Goal: Transaction & Acquisition: Purchase product/service

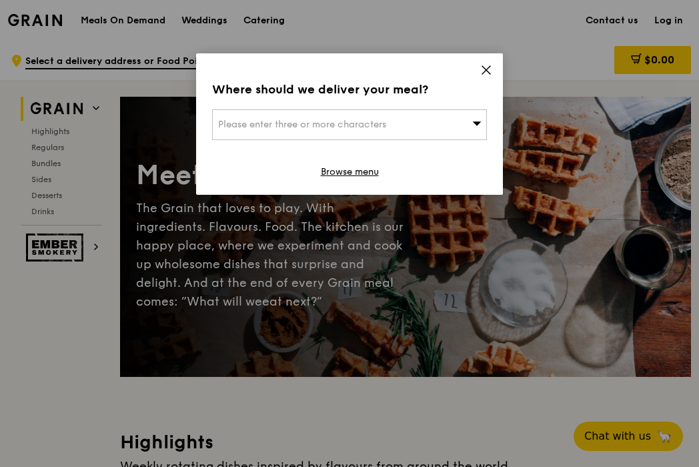
click at [423, 136] on div "Please enter three or more characters" at bounding box center [349, 124] width 275 height 31
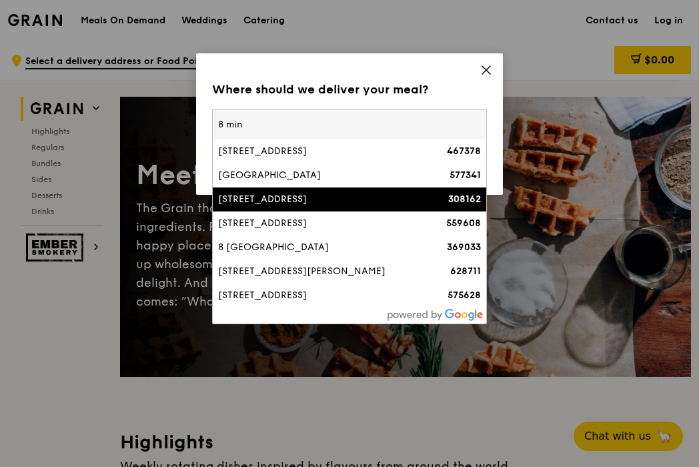
type input "8 min"
click at [344, 190] on li "[STREET_ADDRESS] 308162" at bounding box center [349, 199] width 273 height 24
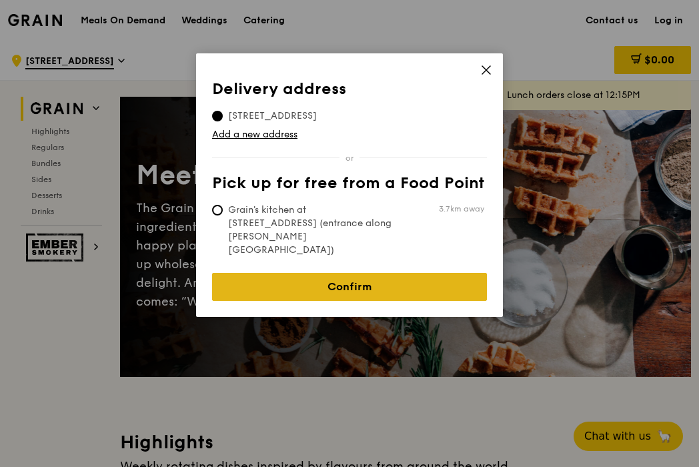
click at [369, 273] on link "Confirm" at bounding box center [349, 287] width 275 height 28
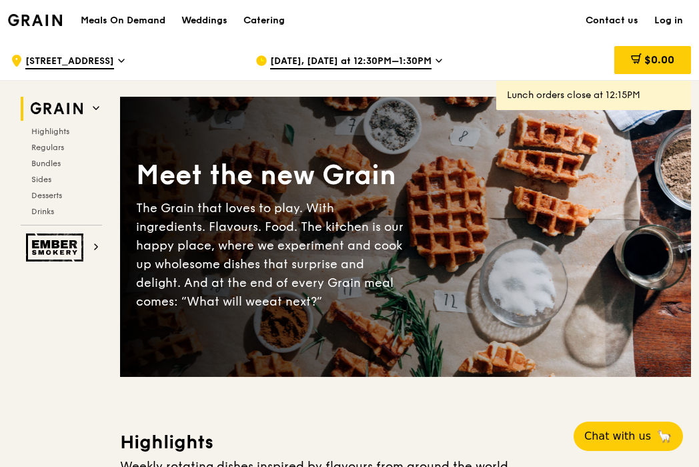
click at [435, 61] on icon at bounding box center [438, 61] width 7 height 12
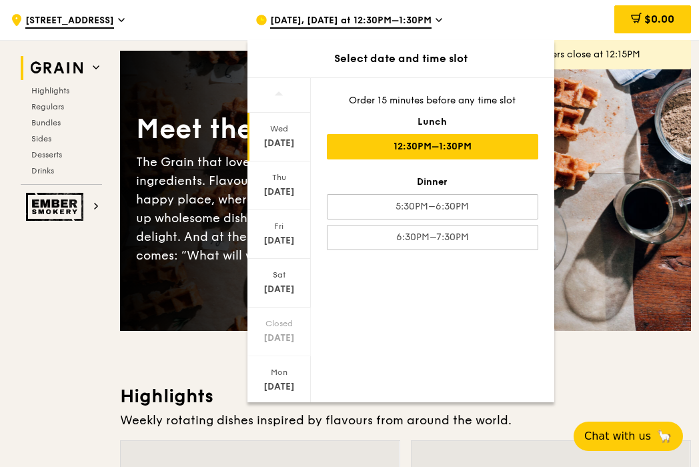
scroll to position [63, 0]
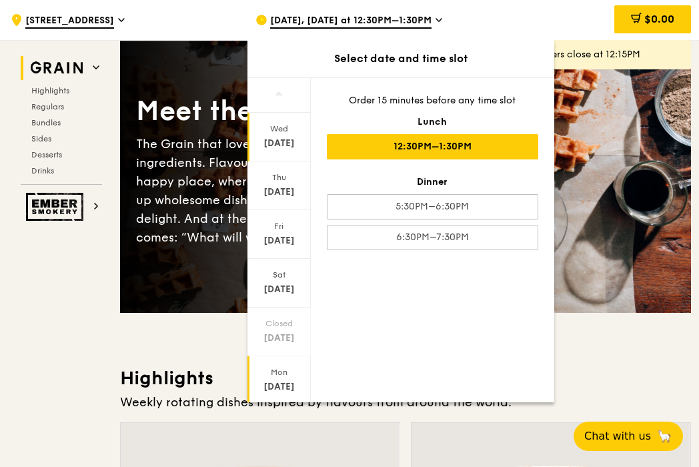
click at [281, 370] on div "Mon" at bounding box center [278, 372] width 59 height 11
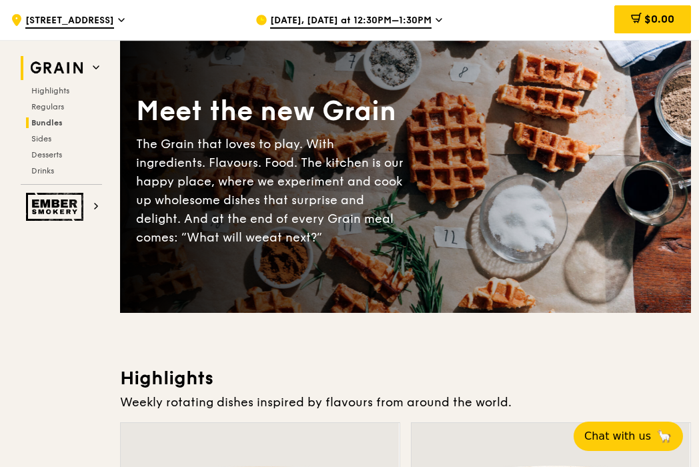
click at [54, 119] on span "Bundles" at bounding box center [46, 122] width 31 height 9
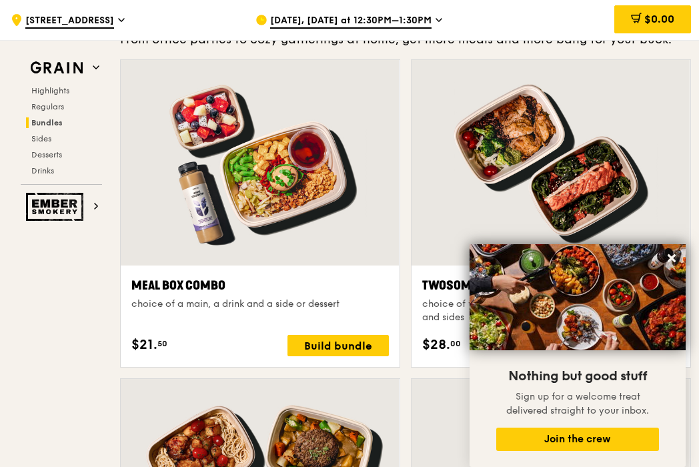
scroll to position [1947, 0]
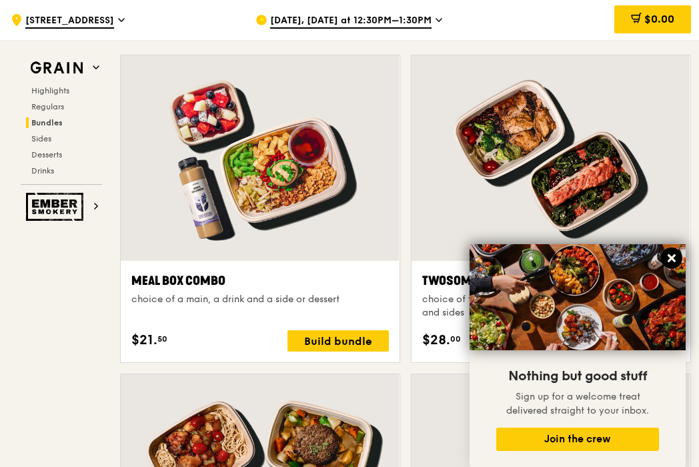
click at [673, 258] on icon at bounding box center [671, 258] width 12 height 12
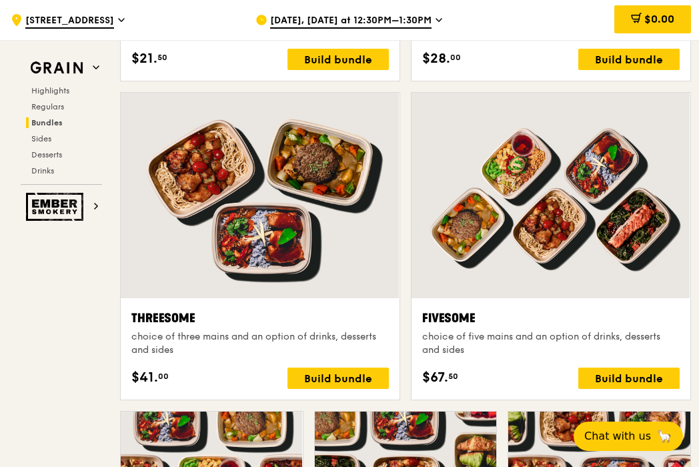
scroll to position [2268, 0]
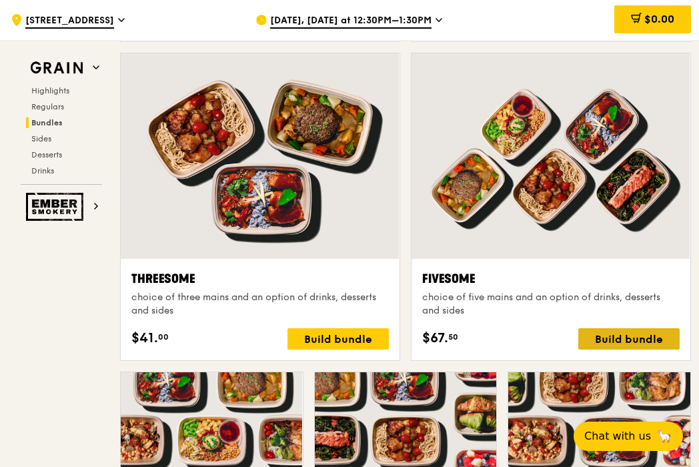
click at [619, 349] on div "Build bundle" at bounding box center [628, 338] width 101 height 21
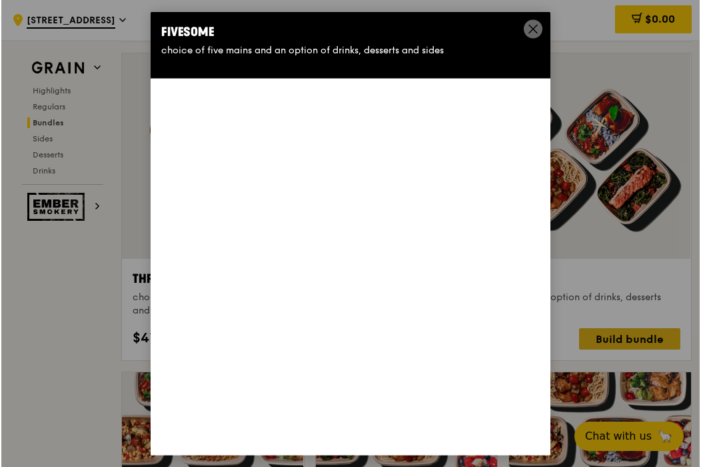
scroll to position [2268, 0]
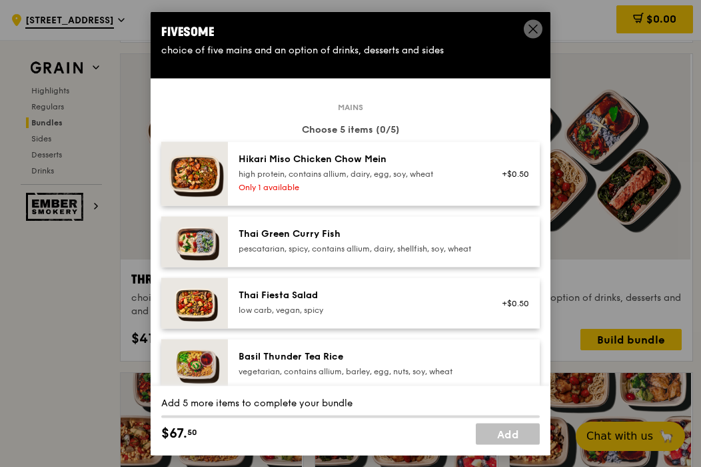
click at [405, 182] on div "Only 1 available" at bounding box center [358, 187] width 239 height 11
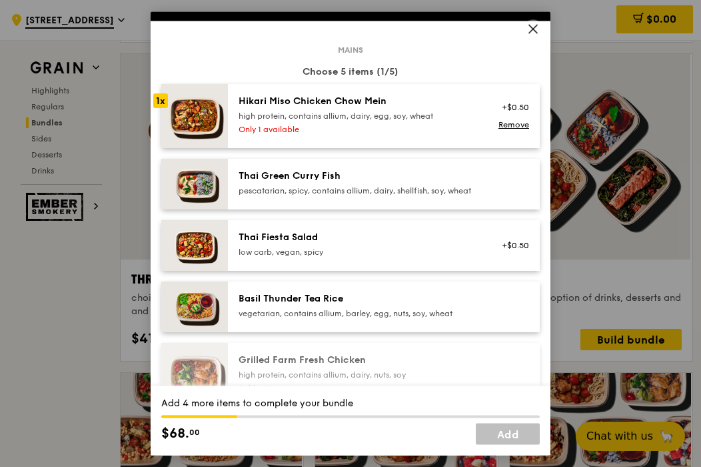
scroll to position [58, 0]
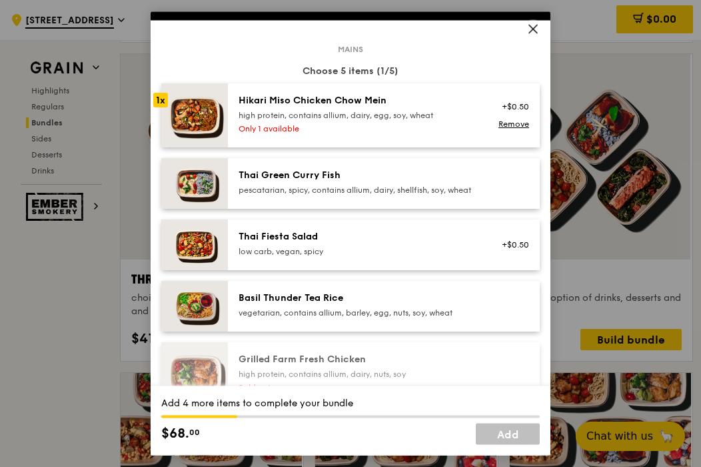
click at [417, 195] on div "pescatarian, spicy, contains allium, dairy, shellfish, soy, wheat" at bounding box center [358, 190] width 239 height 11
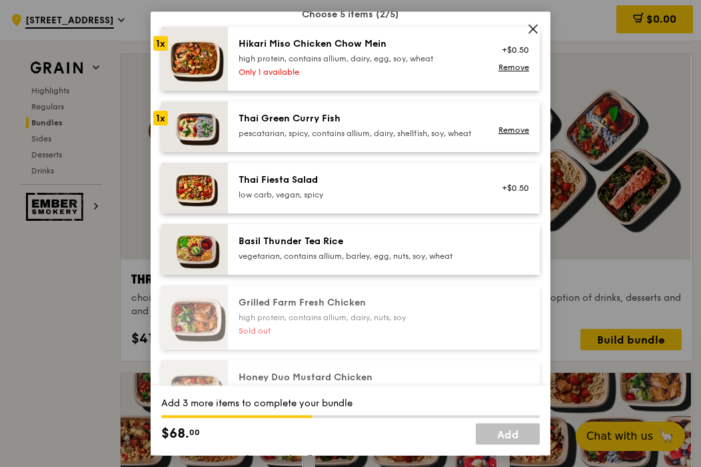
scroll to position [119, 0]
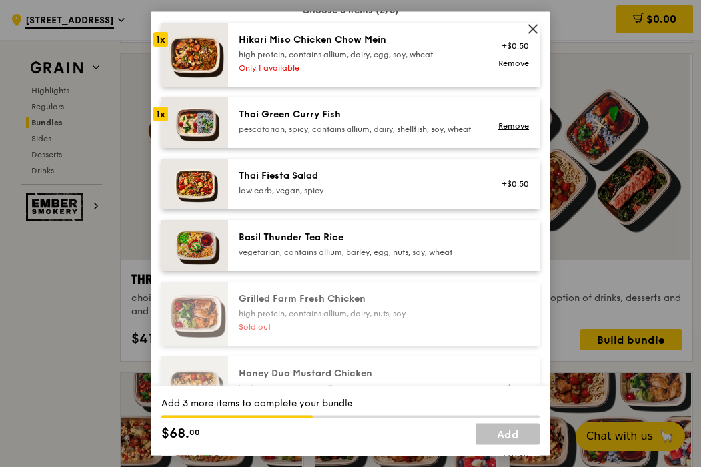
click at [439, 258] on div "vegetarian, contains allium, barley, egg, nuts, soy, wheat" at bounding box center [358, 252] width 239 height 11
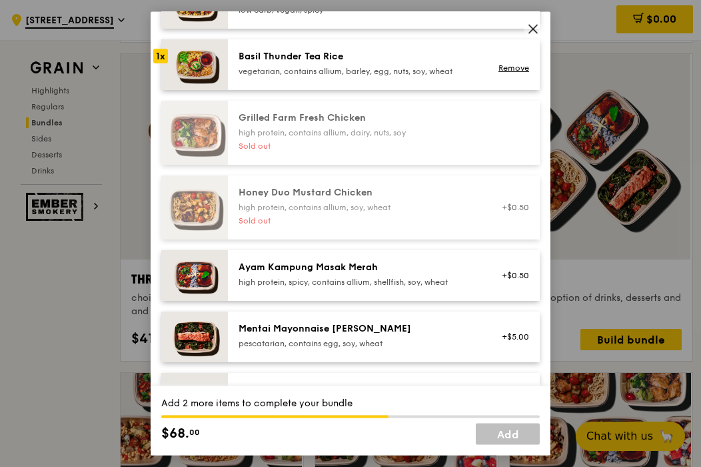
scroll to position [301, 0]
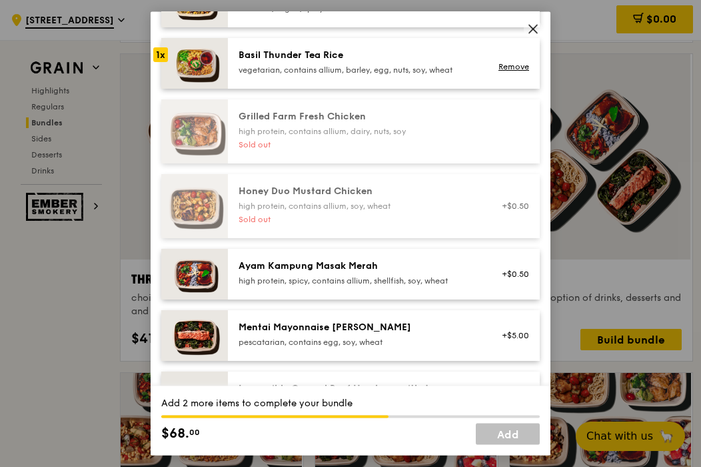
click at [436, 273] on div "Ayam Kampung Masak Merah" at bounding box center [358, 266] width 239 height 13
click at [432, 335] on div "Mentai Mayonnaise [PERSON_NAME]" at bounding box center [358, 327] width 239 height 13
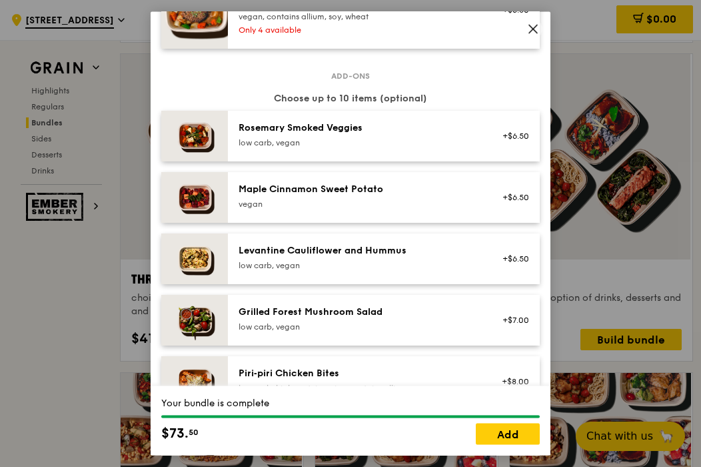
scroll to position [695, 0]
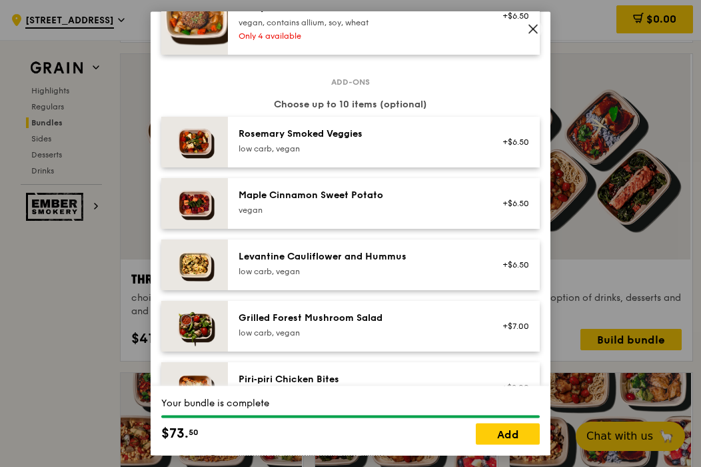
click at [438, 155] on div "low carb, vegan" at bounding box center [358, 149] width 239 height 11
click at [439, 157] on div "[PERSON_NAME] Smoked Veggies low carb, vegan" at bounding box center [358, 142] width 255 height 29
click at [518, 431] on link "Add" at bounding box center [508, 433] width 64 height 21
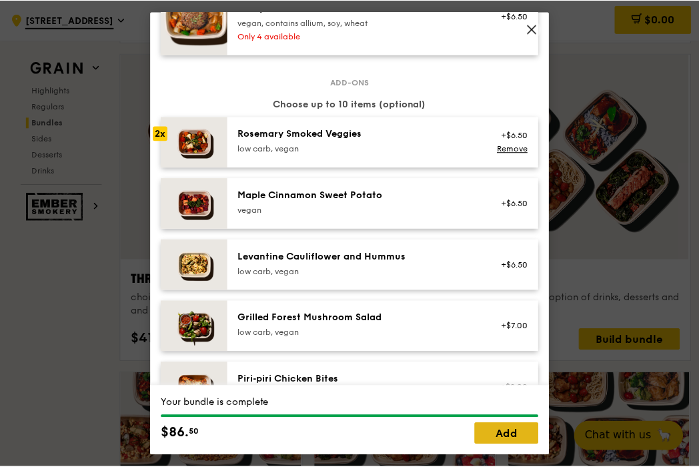
scroll to position [2268, 0]
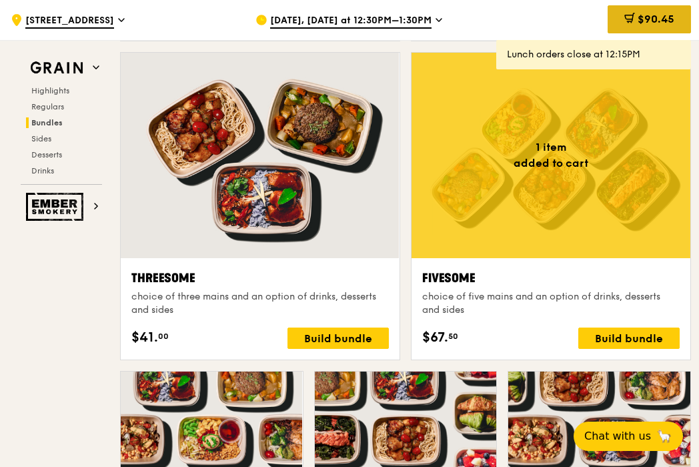
click at [649, 26] on div "$90.45" at bounding box center [648, 19] width 83 height 28
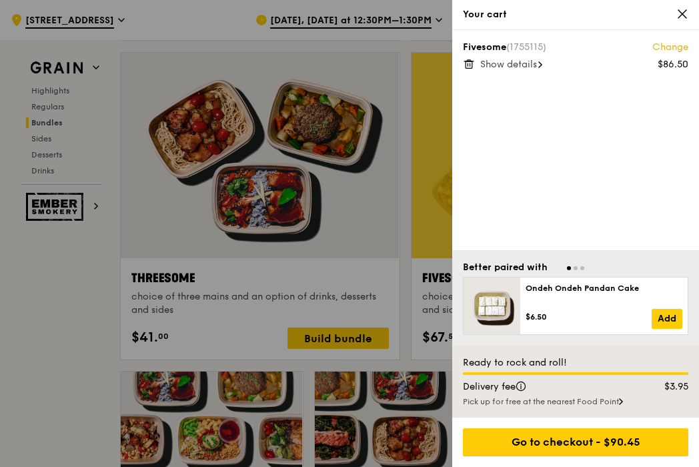
click at [535, 61] on span "Show details" at bounding box center [508, 64] width 57 height 11
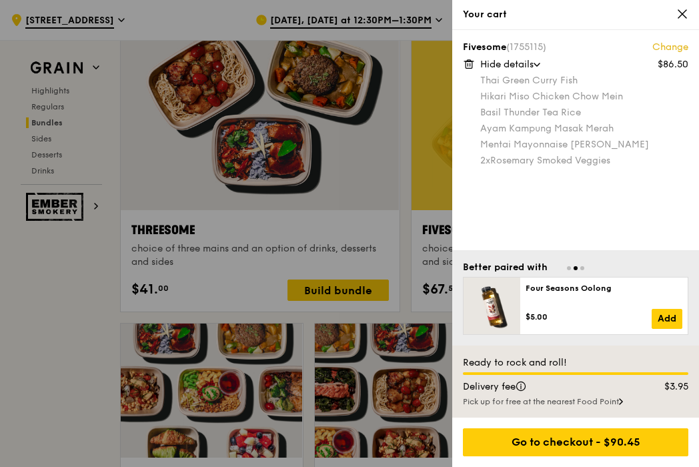
scroll to position [2302, 0]
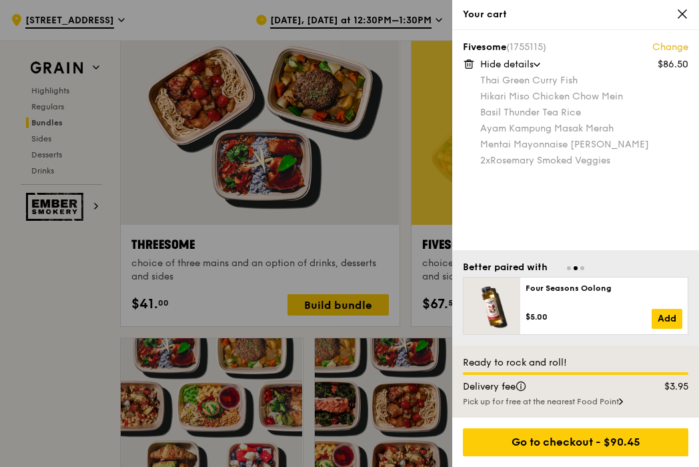
click at [438, 35] on div at bounding box center [349, 233] width 699 height 467
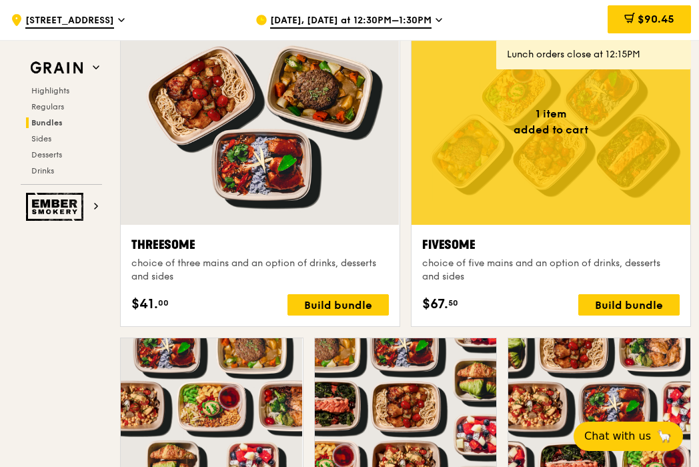
click at [435, 19] on icon at bounding box center [438, 20] width 7 height 12
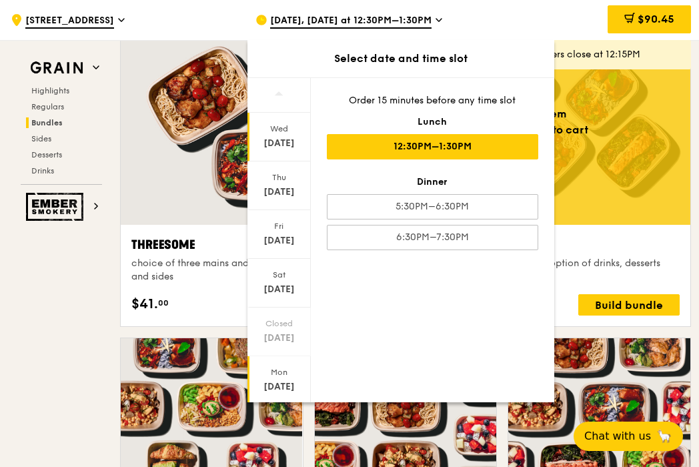
click at [286, 381] on div "[DATE]" at bounding box center [278, 386] width 59 height 13
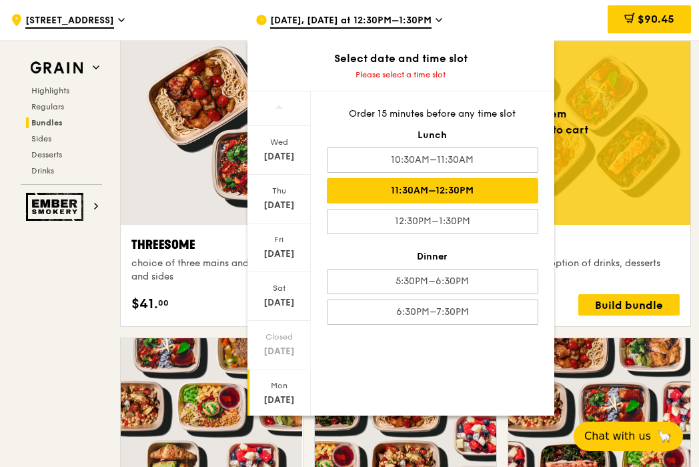
click at [477, 193] on div "11:30AM–12:30PM" at bounding box center [432, 190] width 211 height 25
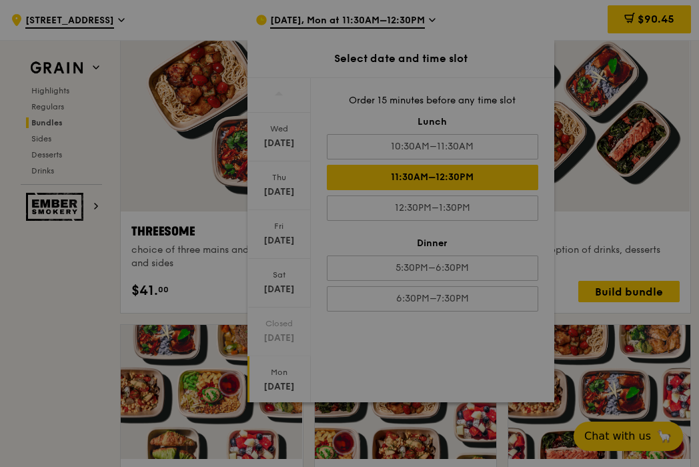
scroll to position [2288, 0]
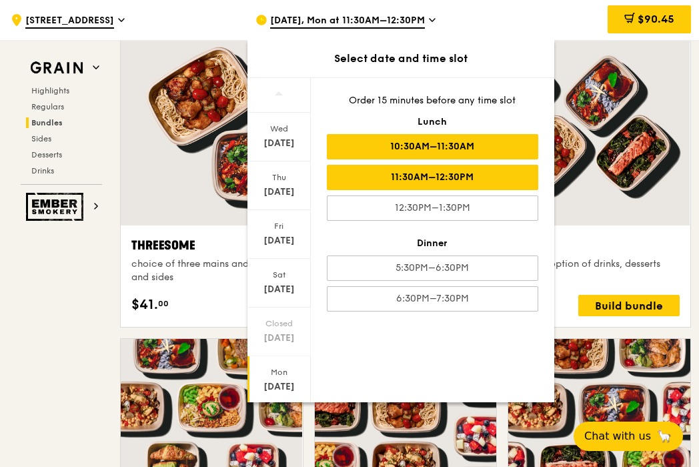
click at [473, 149] on div "10:30AM–11:30AM" at bounding box center [432, 146] width 211 height 25
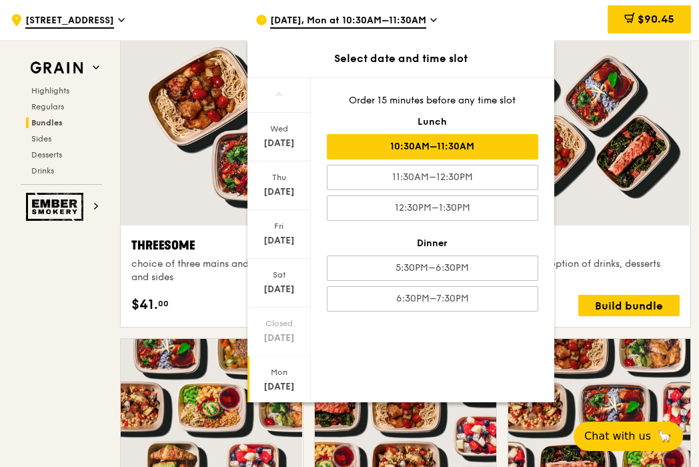
click at [486, 339] on div "[DATE] [DATE] [DATE] [DATE] Closed [DATE] [DATE] [DATE] Order 15 minutes before…" at bounding box center [400, 239] width 307 height 325
click at [458, 146] on div "10:30AM–11:30AM" at bounding box center [432, 146] width 211 height 25
click at [470, 19] on div "[DATE], Mon at 10:30AM–11:30AM" at bounding box center [366, 20] width 223 height 40
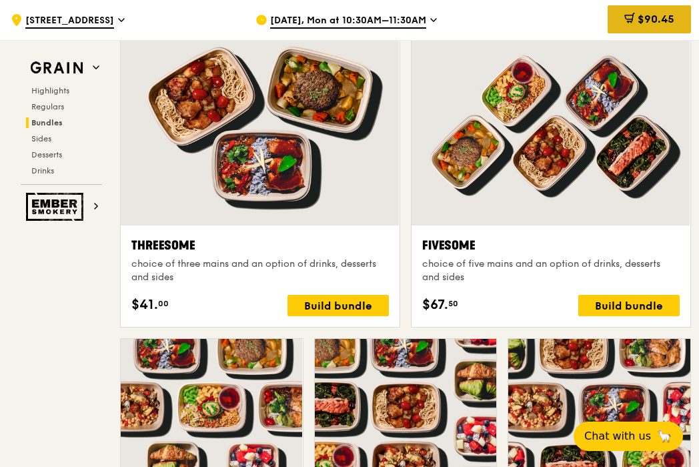
click at [627, 26] on span at bounding box center [629, 20] width 11 height 15
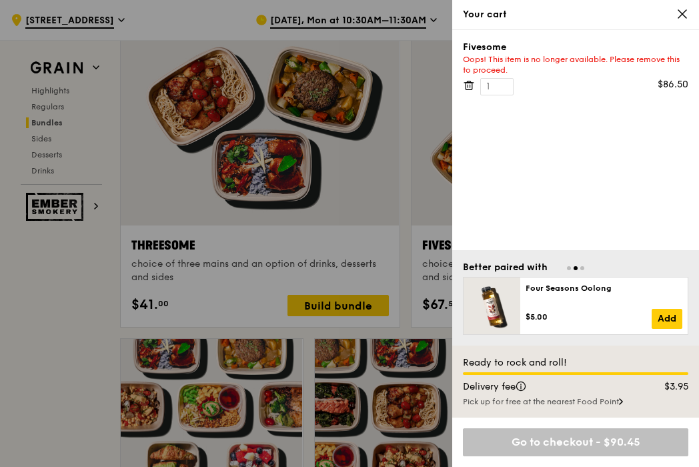
click at [470, 87] on icon at bounding box center [469, 85] width 12 height 12
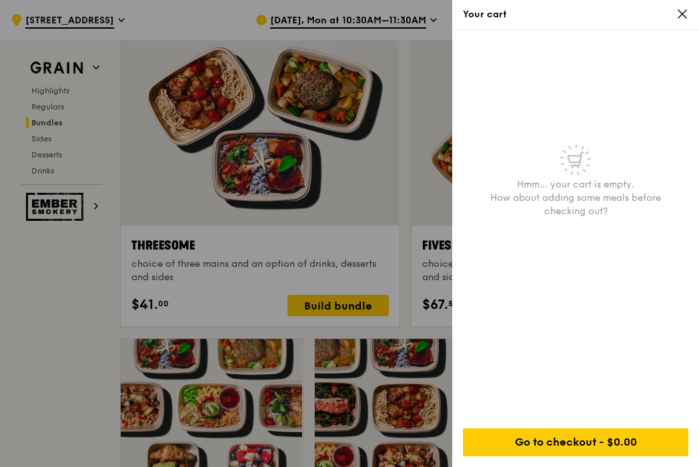
click at [682, 11] on icon at bounding box center [682, 14] width 12 height 12
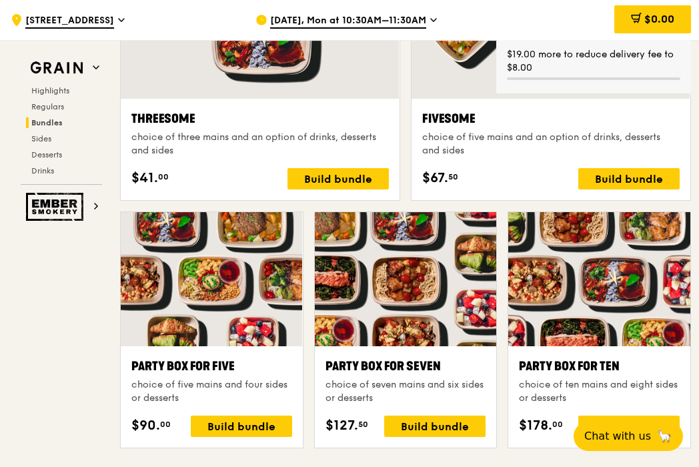
scroll to position [2415, 0]
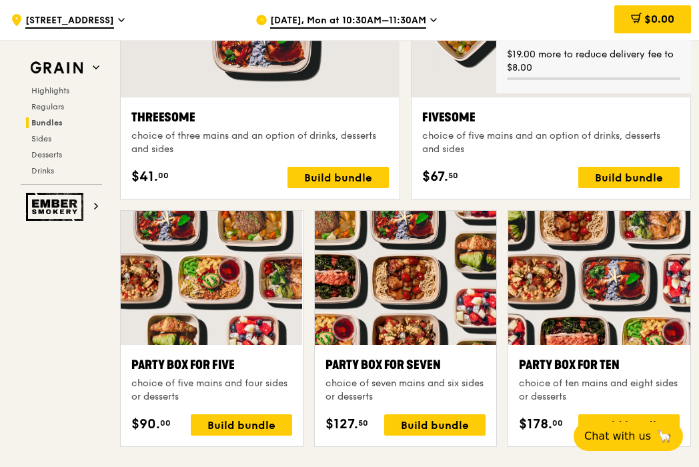
click at [623, 189] on div "Fivesome choice of five mains and an option of drinks, desserts and sides $67. …" at bounding box center [550, 147] width 279 height 101
click at [623, 179] on div "Build bundle" at bounding box center [628, 177] width 101 height 21
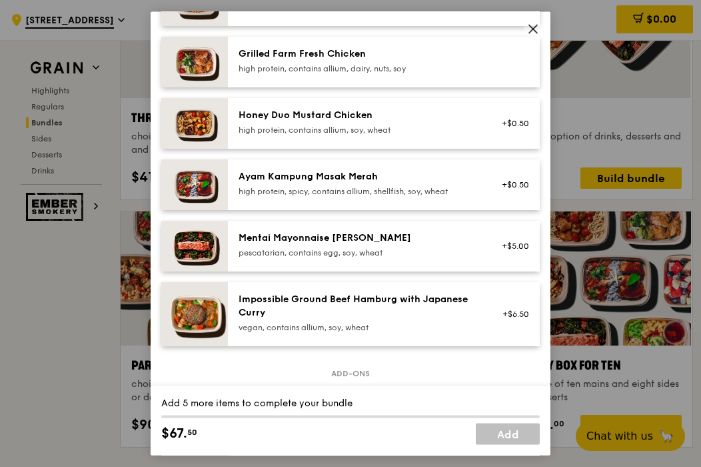
scroll to position [352, 0]
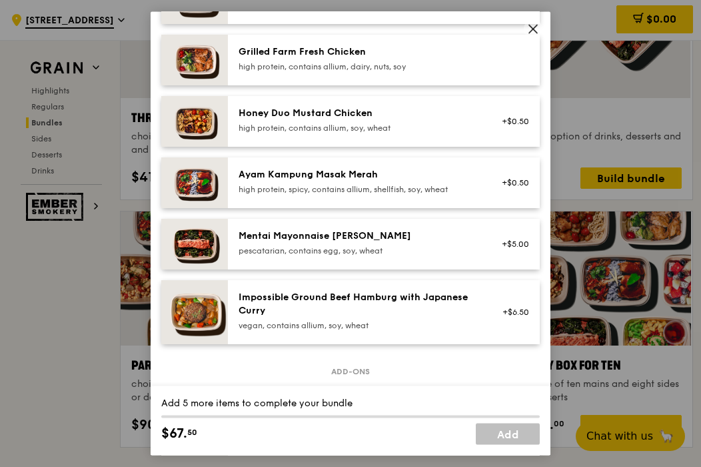
click at [356, 181] on div "Ayam Kampung Masak Merah" at bounding box center [358, 175] width 239 height 13
click at [355, 245] on div "Mentai Mayonnaise [PERSON_NAME] pescatarian, contains egg, soy, wheat" at bounding box center [358, 243] width 239 height 27
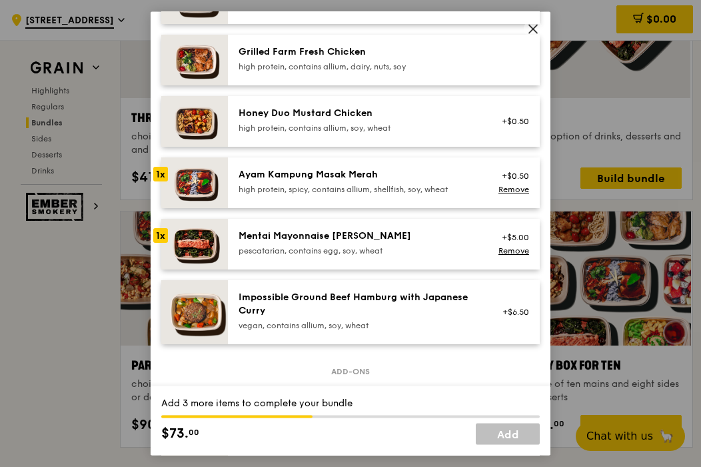
click at [353, 119] on div "Honey Duo Mustard Chicken" at bounding box center [358, 113] width 239 height 13
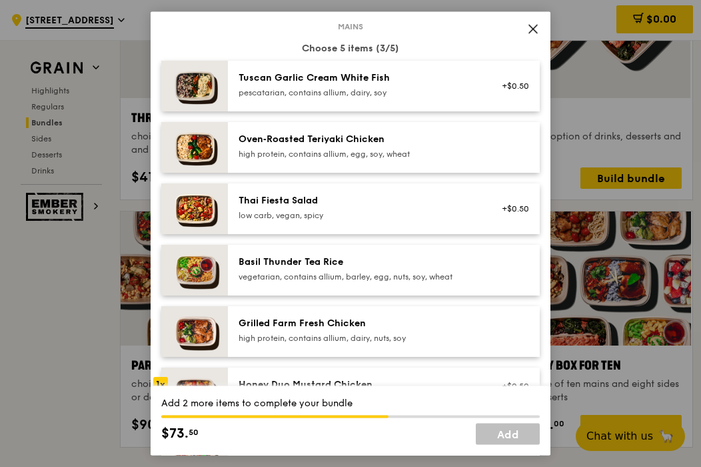
scroll to position [79, 0]
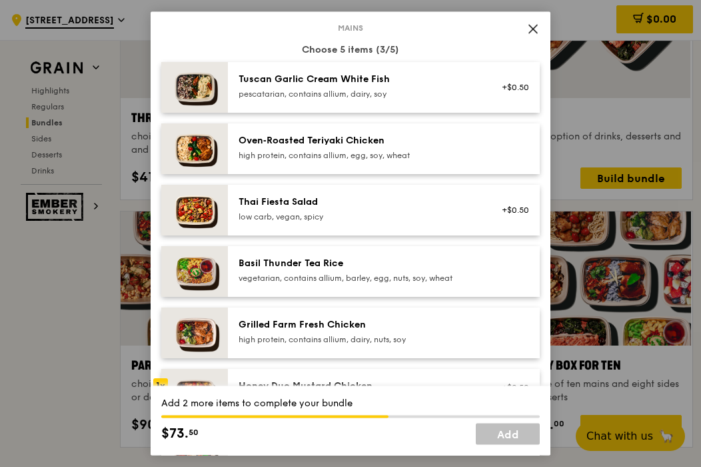
click at [367, 156] on div "high protein, contains allium, egg, soy, wheat" at bounding box center [358, 156] width 239 height 11
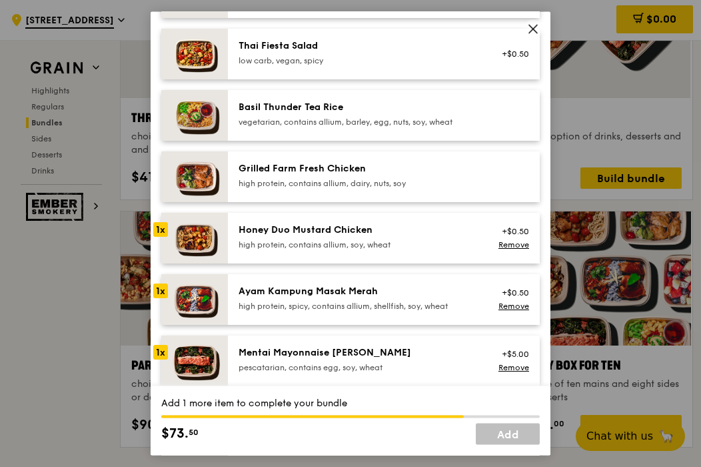
scroll to position [228, 0]
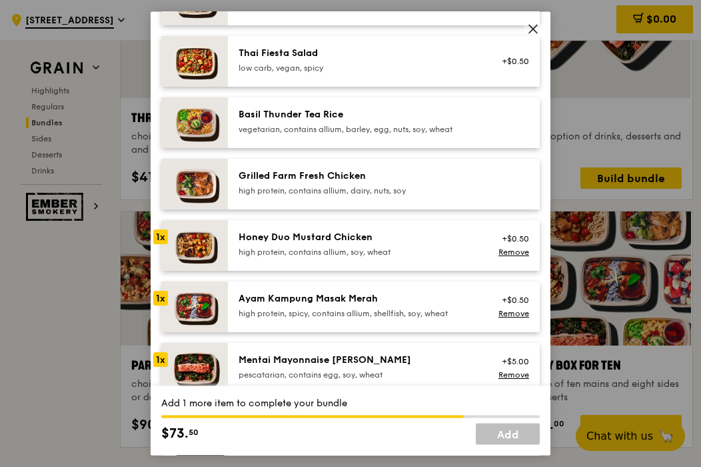
click at [394, 251] on div "high protein, contains allium, soy, wheat" at bounding box center [358, 252] width 239 height 11
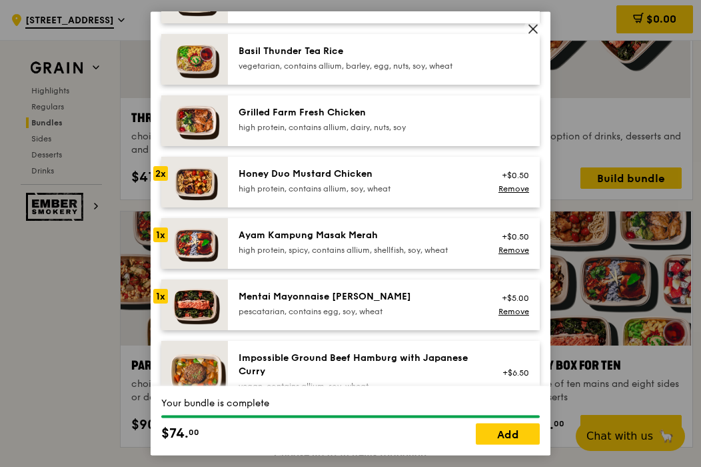
scroll to position [295, 0]
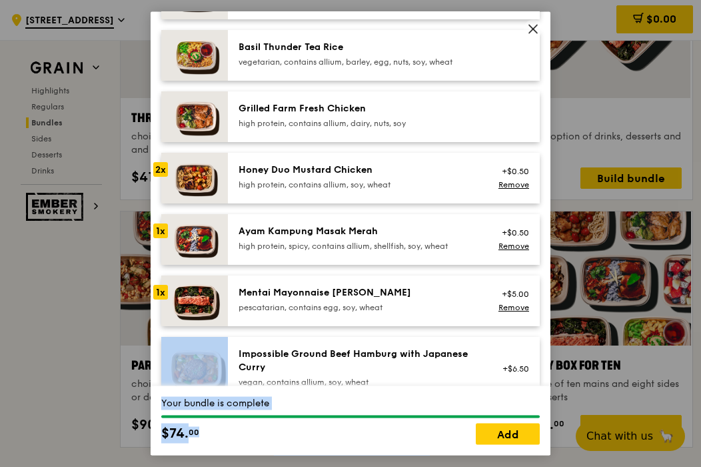
drag, startPoint x: 485, startPoint y: 438, endPoint x: 505, endPoint y: 321, distance: 118.3
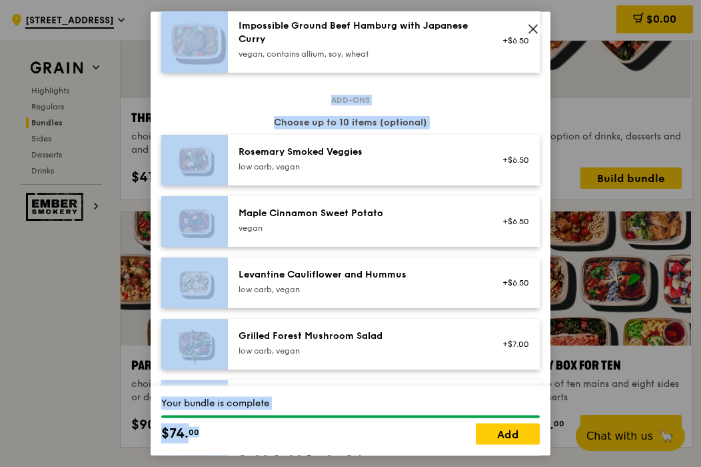
scroll to position [643, 0]
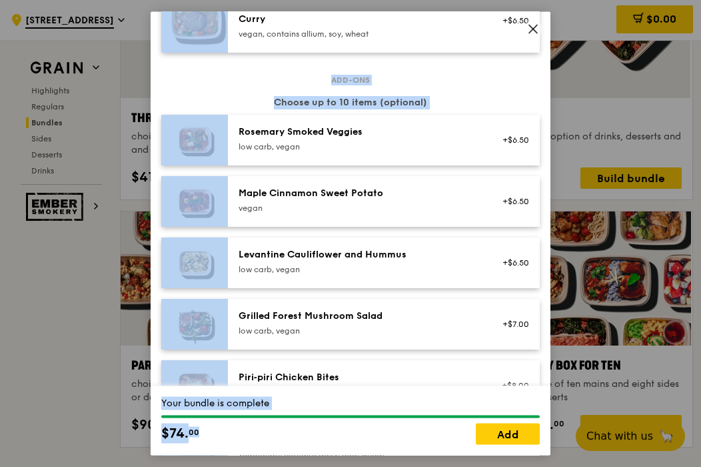
click at [469, 159] on div "[PERSON_NAME] Smoked Veggies low carb, vegan +$6.50" at bounding box center [384, 140] width 312 height 51
click at [487, 89] on div "Add-ons Choose up to 10 items (optional) 1x [PERSON_NAME] Smoked Veggies low ca…" at bounding box center [350, 412] width 379 height 665
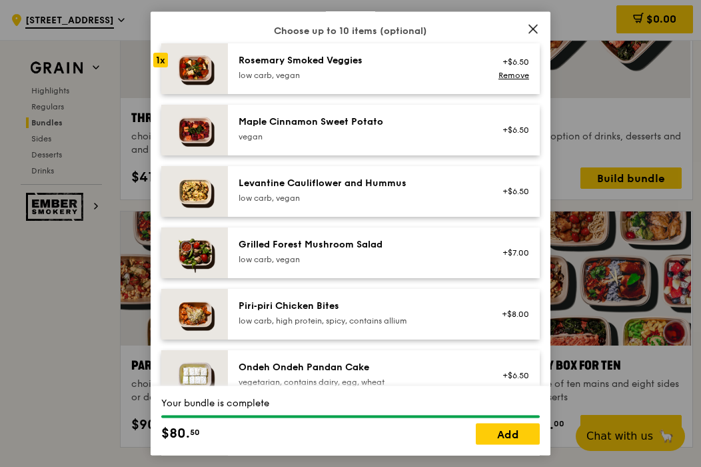
scroll to position [701, 0]
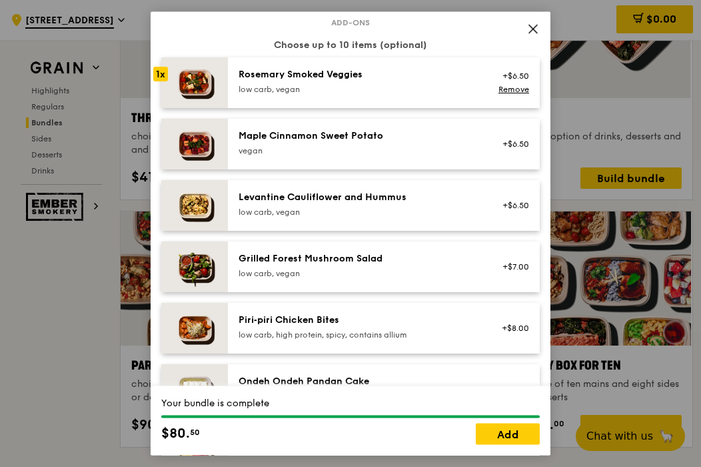
click at [427, 93] on div "low carb, vegan" at bounding box center [358, 90] width 239 height 11
click at [489, 447] on div "Your bundle is complete $87. 00 Add" at bounding box center [351, 420] width 400 height 69
click at [493, 443] on link "Add" at bounding box center [508, 433] width 64 height 21
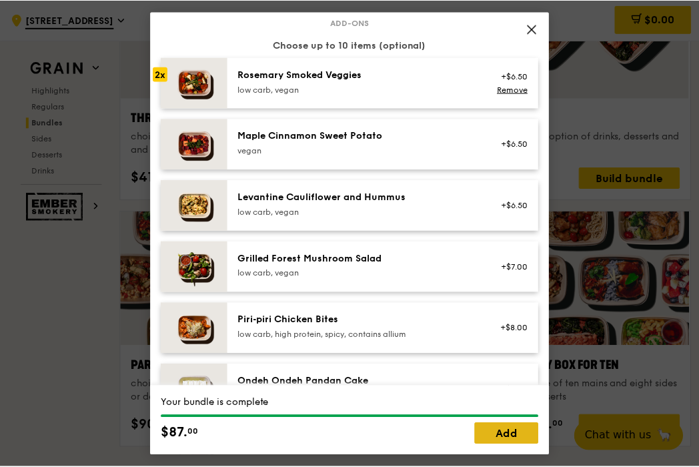
scroll to position [2416, 0]
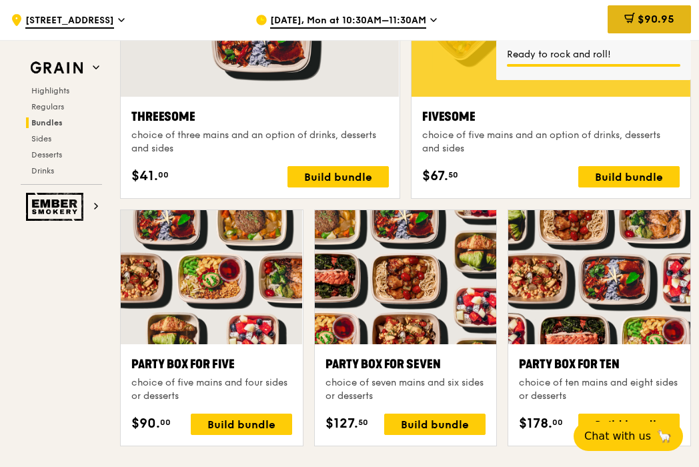
click at [655, 11] on div "$90.95" at bounding box center [648, 19] width 83 height 28
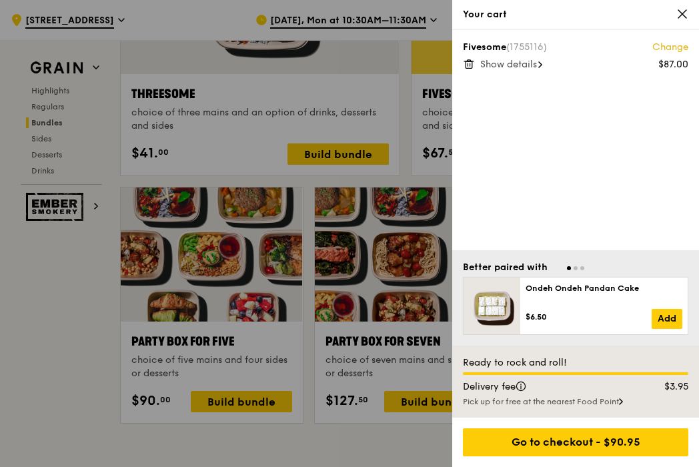
scroll to position [2401, 0]
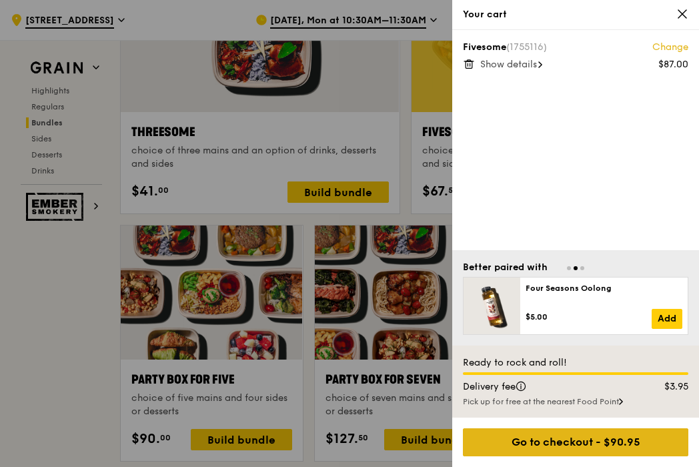
click at [583, 441] on div "Go to checkout - $90.95" at bounding box center [575, 442] width 225 height 28
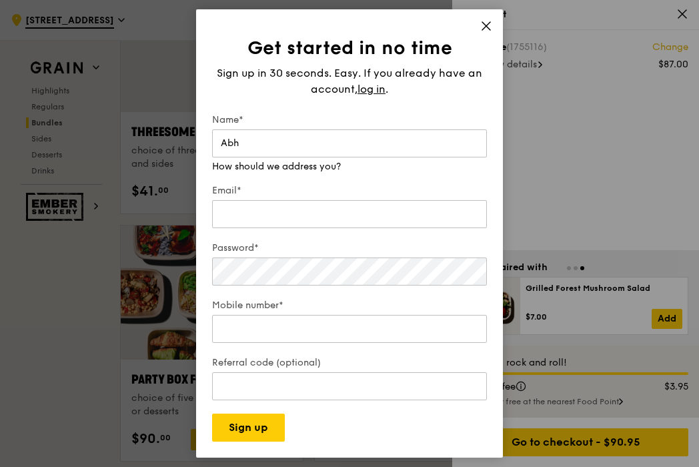
type input "Abh"
click at [488, 25] on div "Get started in no time Sign up in 30 seconds. Easy. If you already have an acco…" at bounding box center [349, 233] width 307 height 448
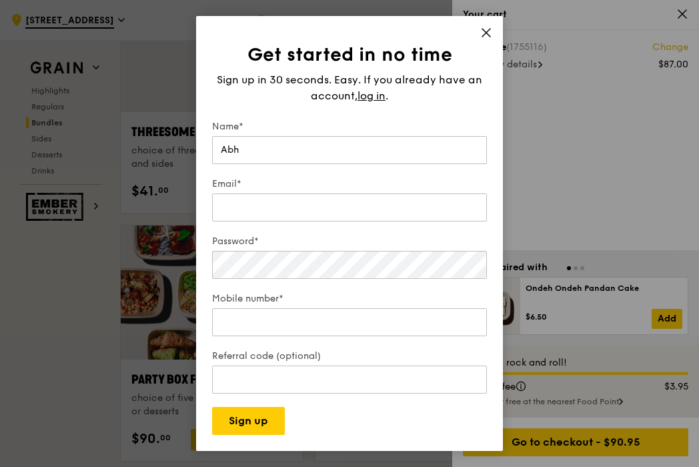
click at [493, 33] on div "Get started in no time Sign up in 30 seconds. Easy. If you already have an acco…" at bounding box center [349, 233] width 307 height 435
click at [489, 41] on span at bounding box center [486, 34] width 12 height 15
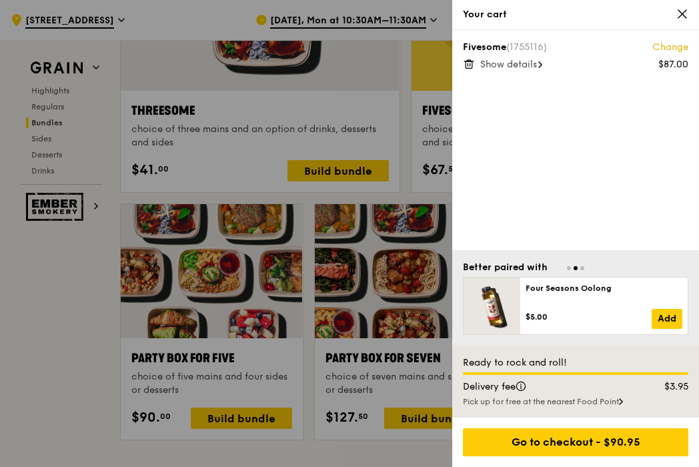
scroll to position [2401, 0]
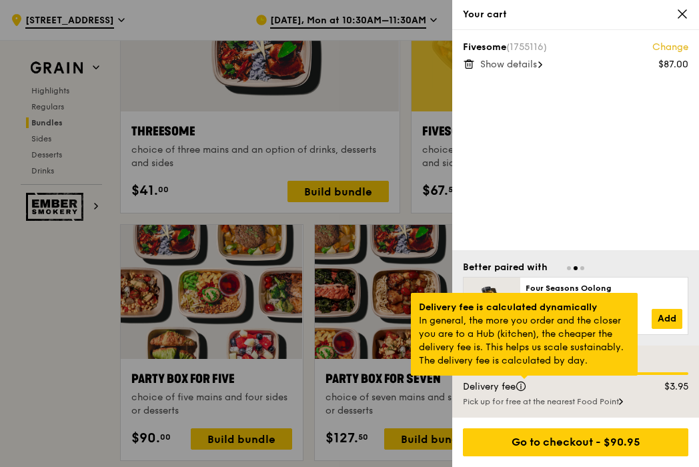
click at [527, 379] on div at bounding box center [524, 376] width 7 height 3
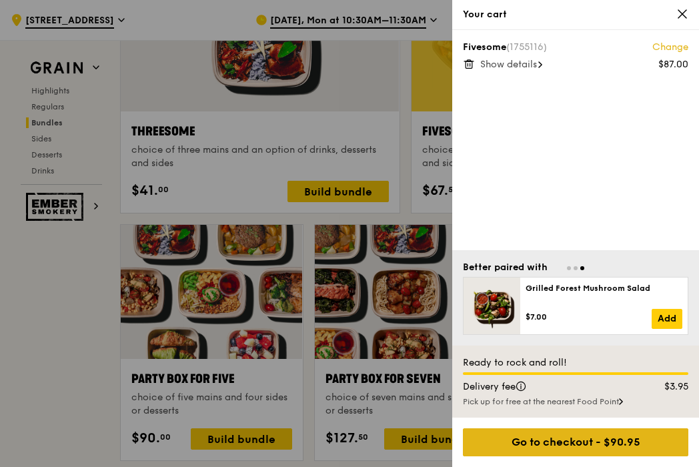
click at [585, 441] on div "Go to checkout - $90.95" at bounding box center [575, 442] width 225 height 28
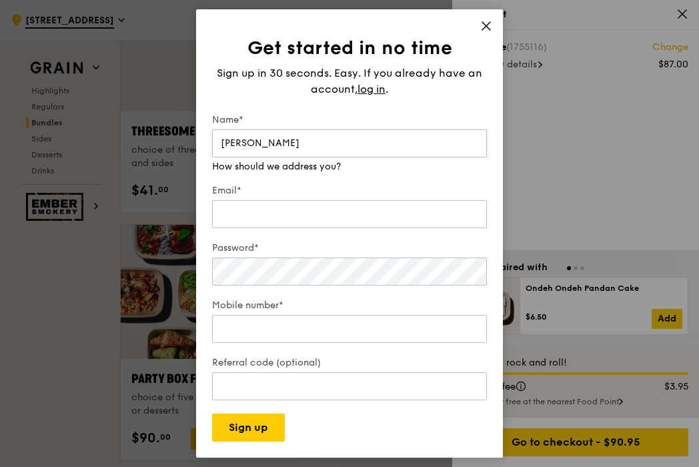
type input "[PERSON_NAME]"
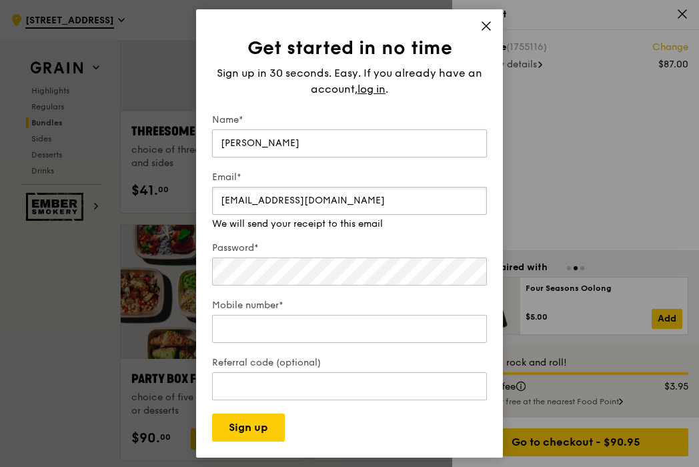
type input "[EMAIL_ADDRESS][DOMAIN_NAME]"
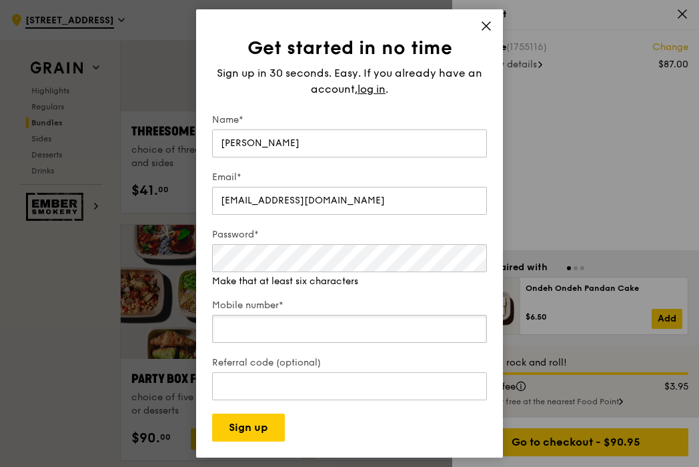
click at [372, 319] on input "Mobile number*" at bounding box center [349, 329] width 275 height 28
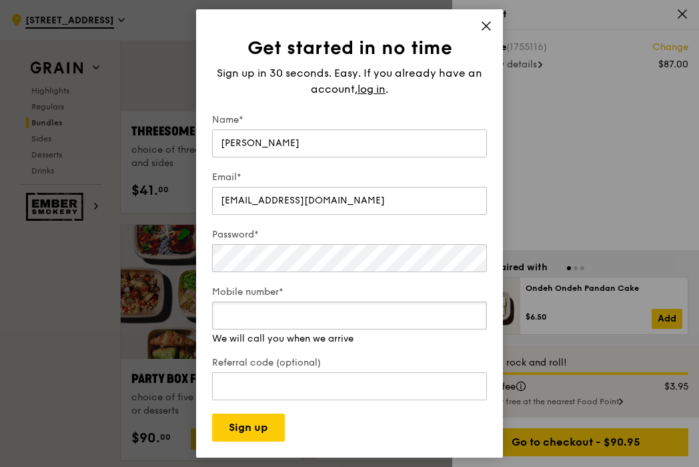
type input "92987873"
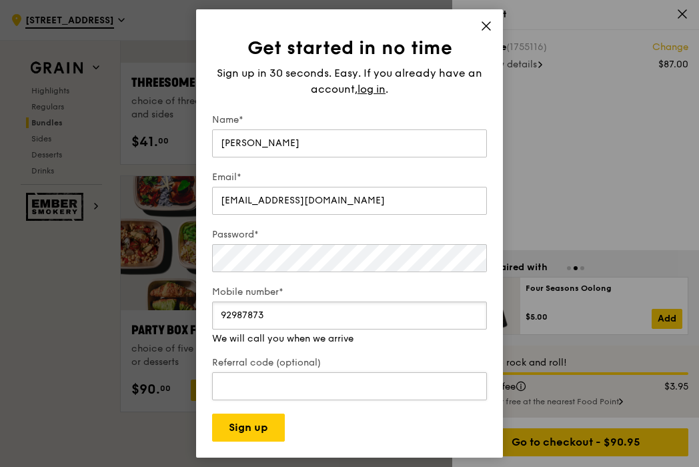
scroll to position [2451, 0]
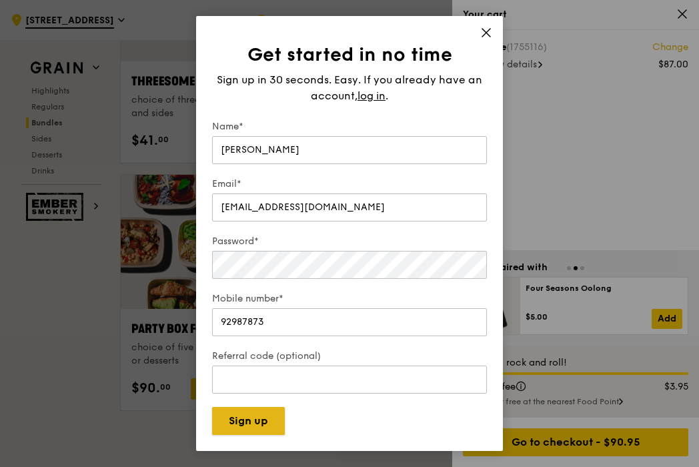
click at [271, 422] on button "Sign up" at bounding box center [248, 421] width 73 height 28
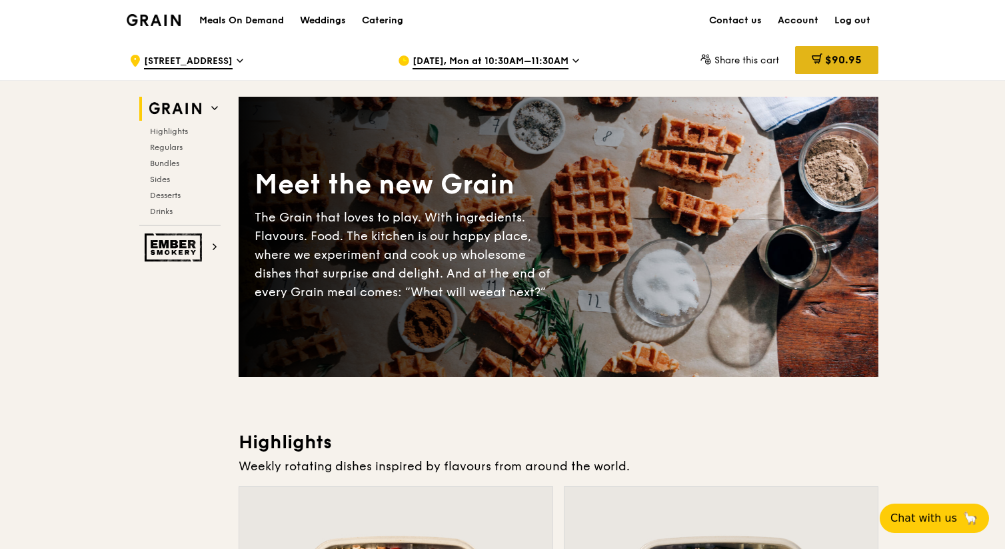
click at [701, 61] on span "$90.95" at bounding box center [843, 59] width 37 height 13
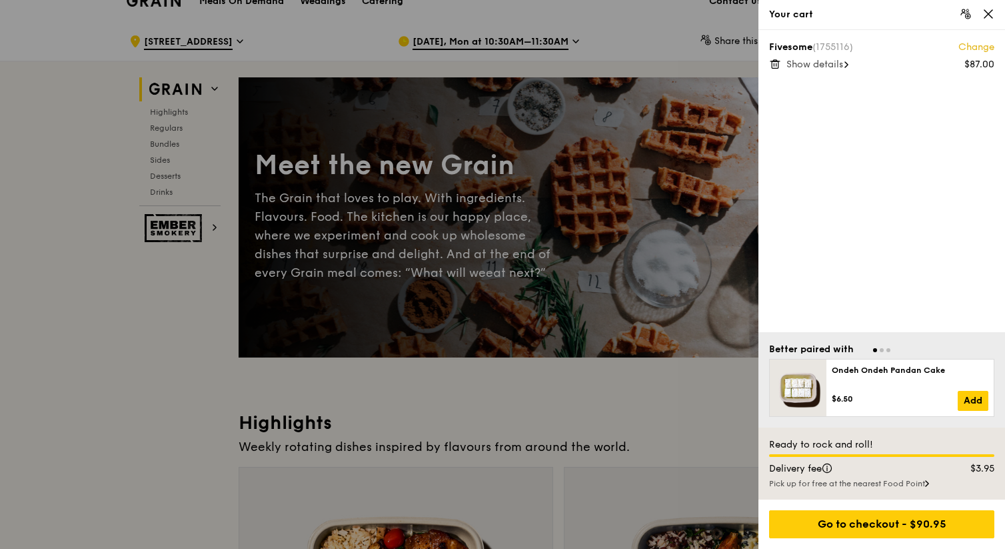
scroll to position [12, 0]
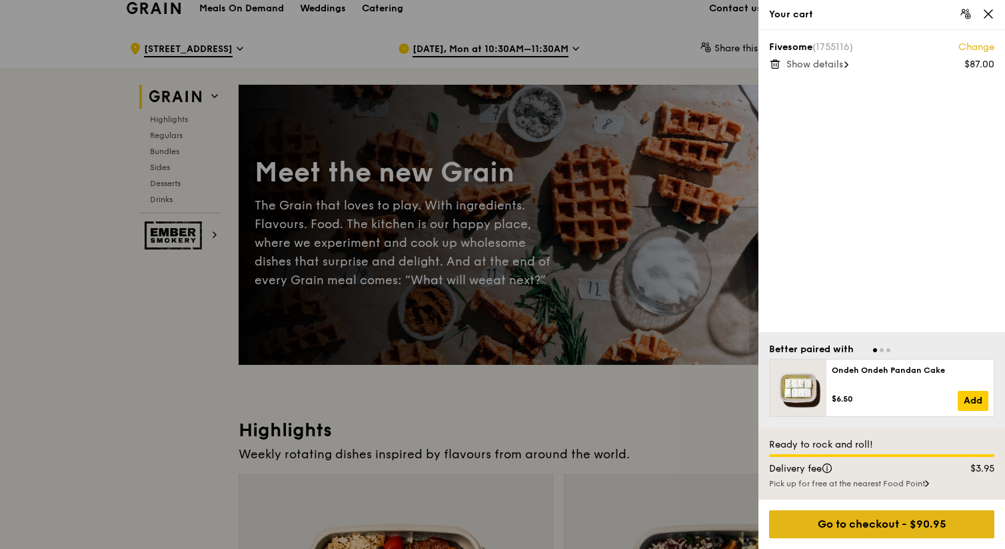
click at [701, 466] on div "Go to checkout - $90.95" at bounding box center [881, 524] width 225 height 28
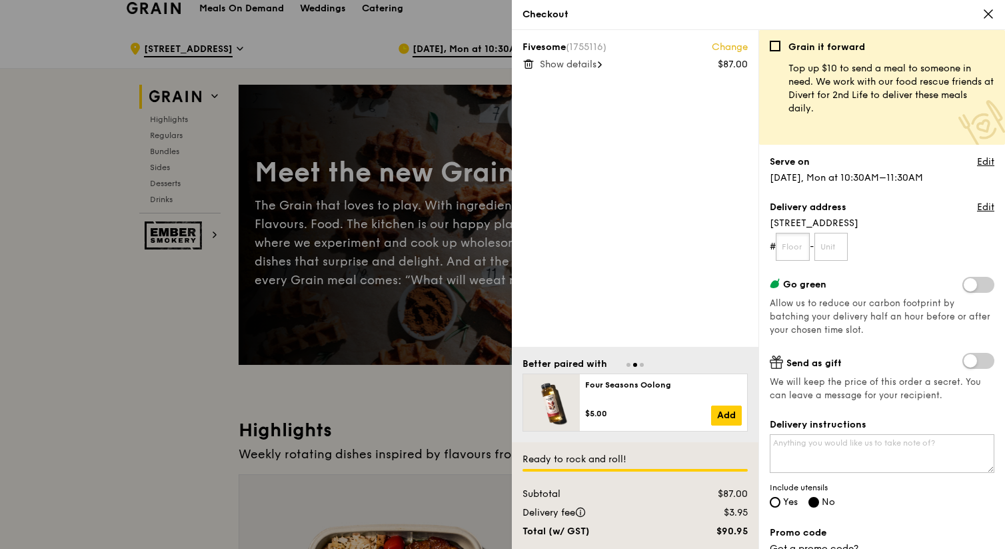
click at [701, 253] on input "text" at bounding box center [793, 247] width 34 height 28
type input "12"
click at [701, 251] on input "text" at bounding box center [831, 247] width 34 height 28
type input "03"
click at [701, 255] on form "# 12 - 03" at bounding box center [882, 247] width 225 height 28
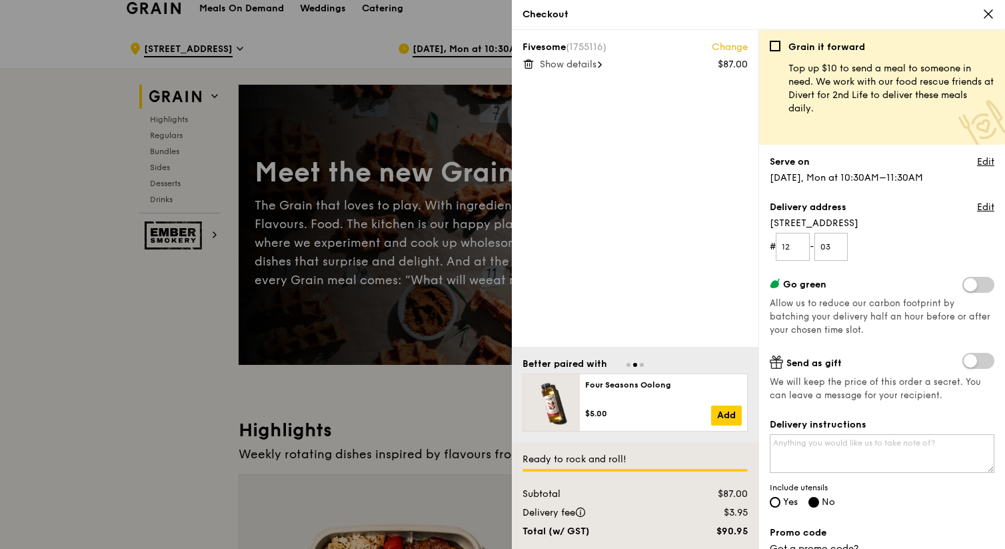
click at [701, 289] on span at bounding box center [978, 285] width 32 height 16
click at [701, 286] on input "checkbox" at bounding box center [965, 286] width 0 height 0
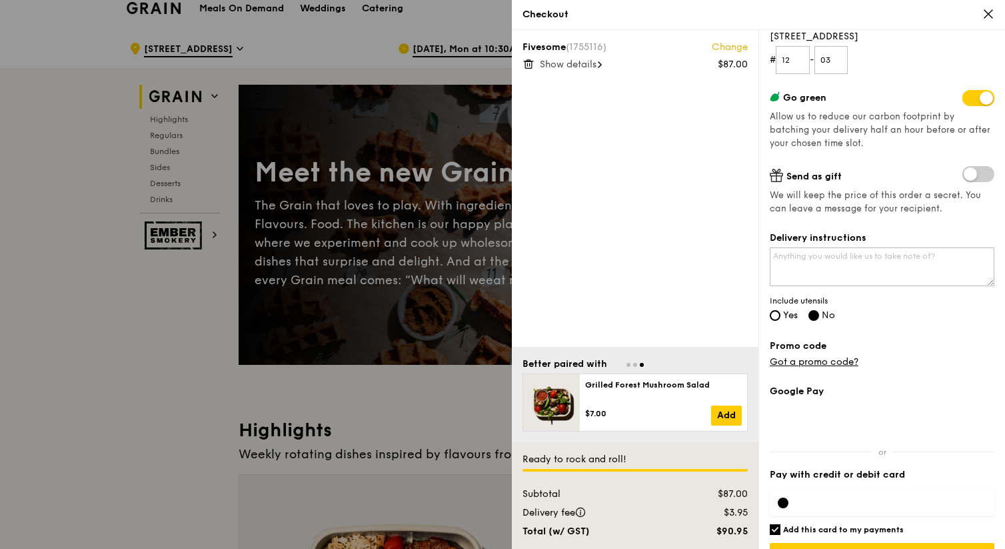
scroll to position [193, 0]
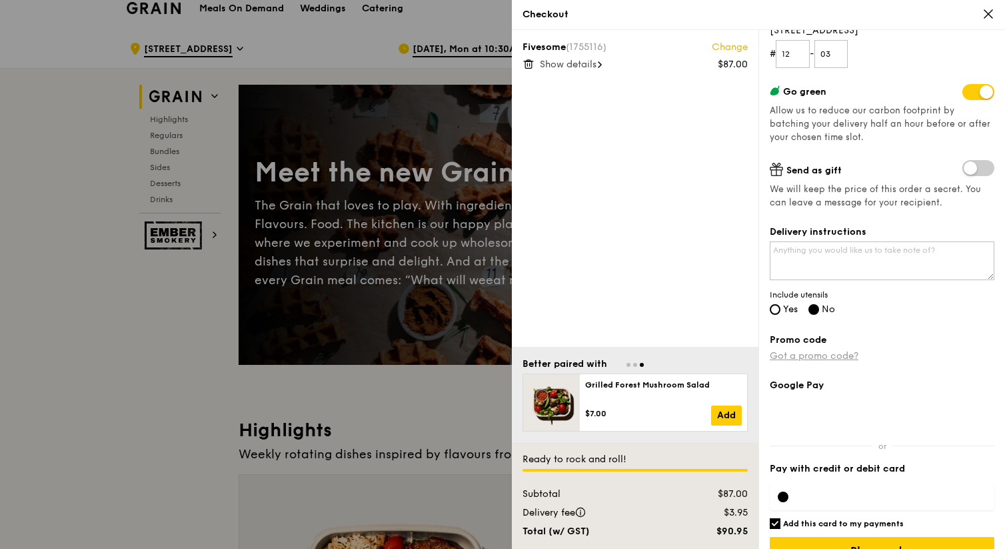
click at [701, 358] on link "Got a promo code?" at bounding box center [814, 355] width 89 height 11
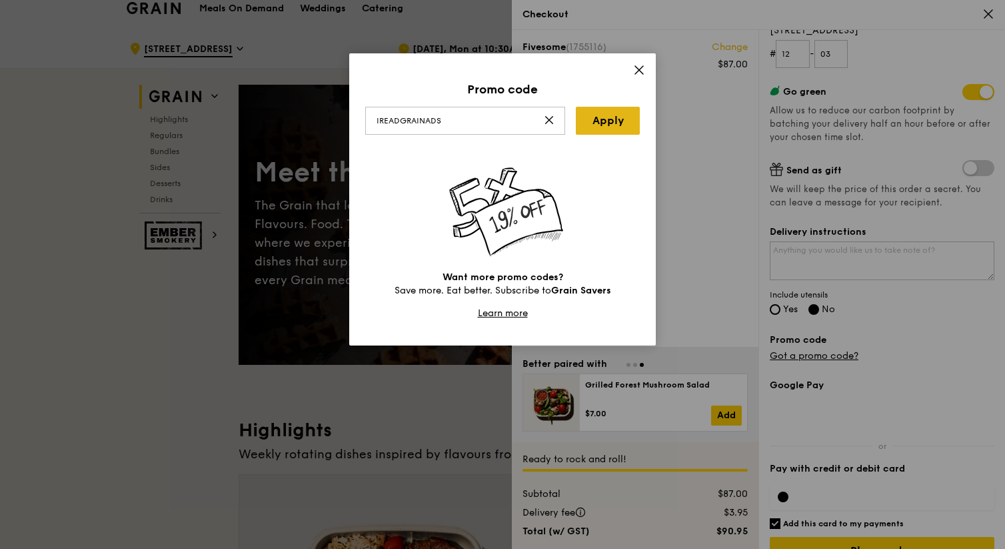
type input "IREADGRAINADS"
click at [615, 117] on link "Apply" at bounding box center [608, 121] width 64 height 28
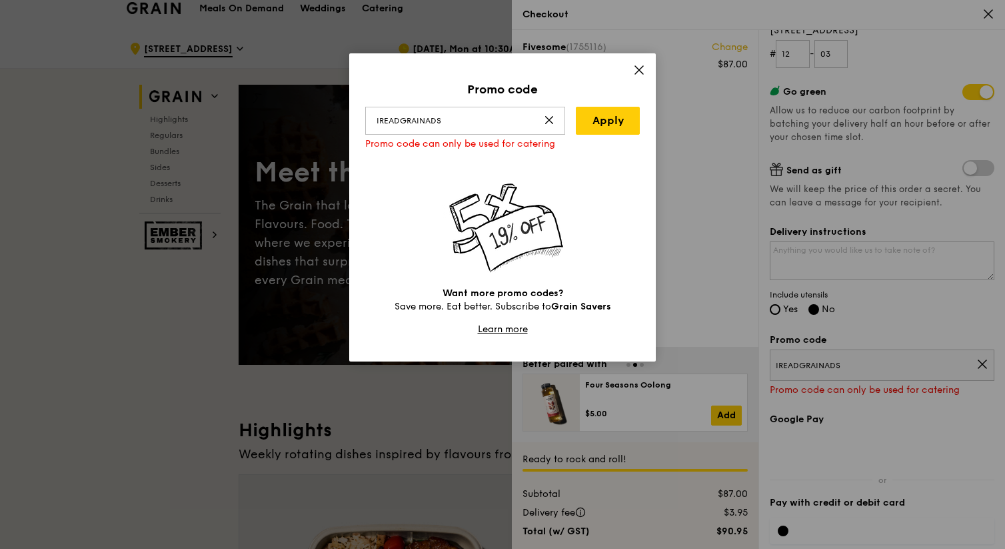
click at [637, 66] on icon at bounding box center [639, 70] width 12 height 12
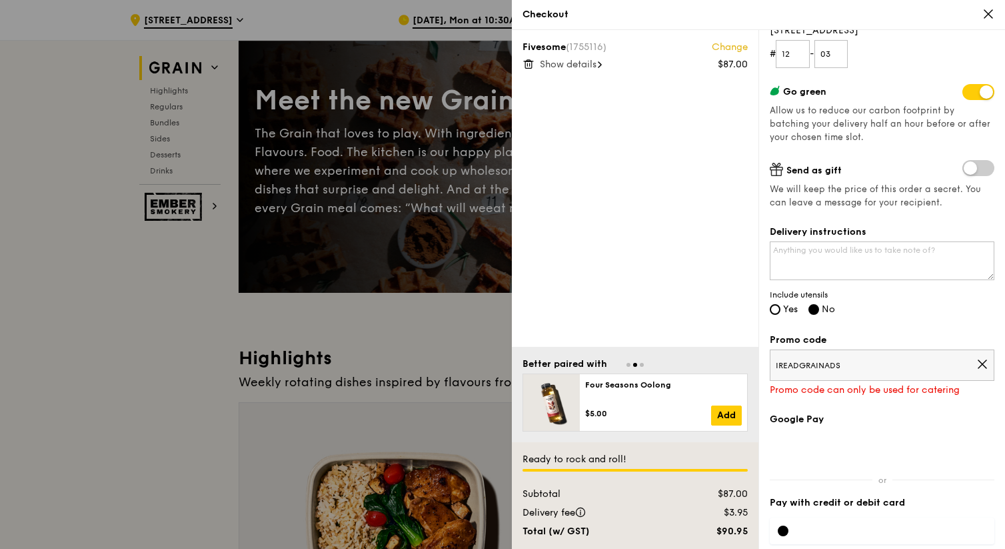
scroll to position [89, 0]
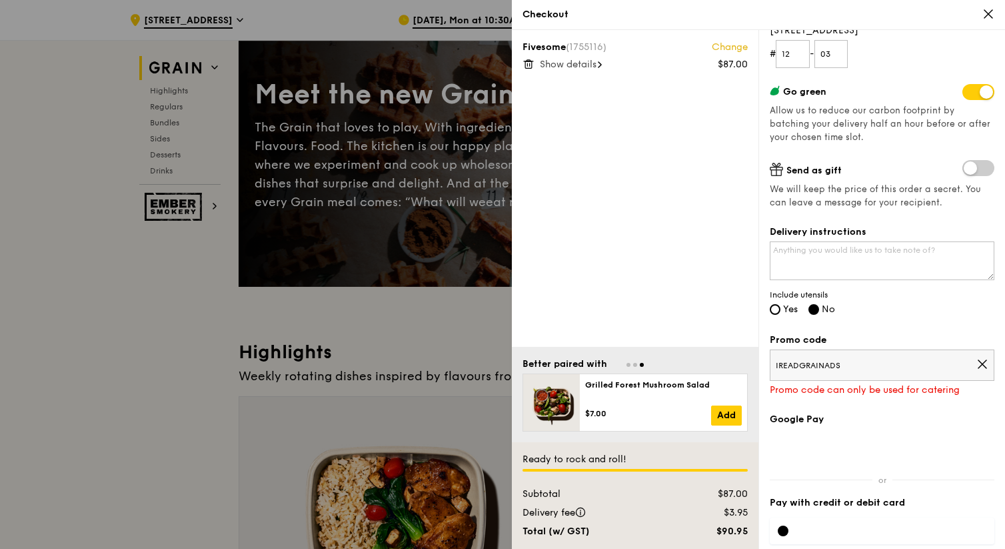
click at [701, 365] on icon at bounding box center [982, 364] width 8 height 8
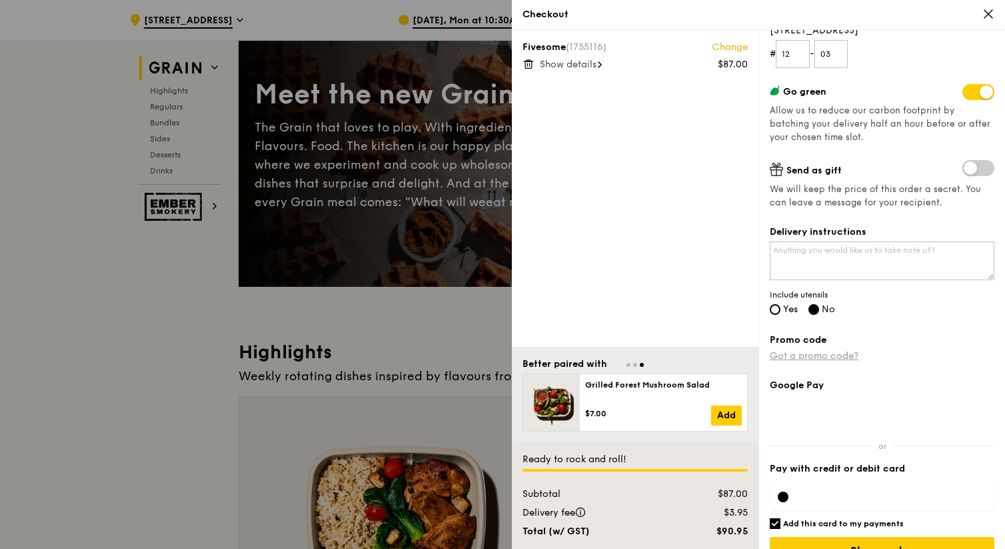
click at [701, 353] on link "Got a promo code?" at bounding box center [814, 355] width 89 height 11
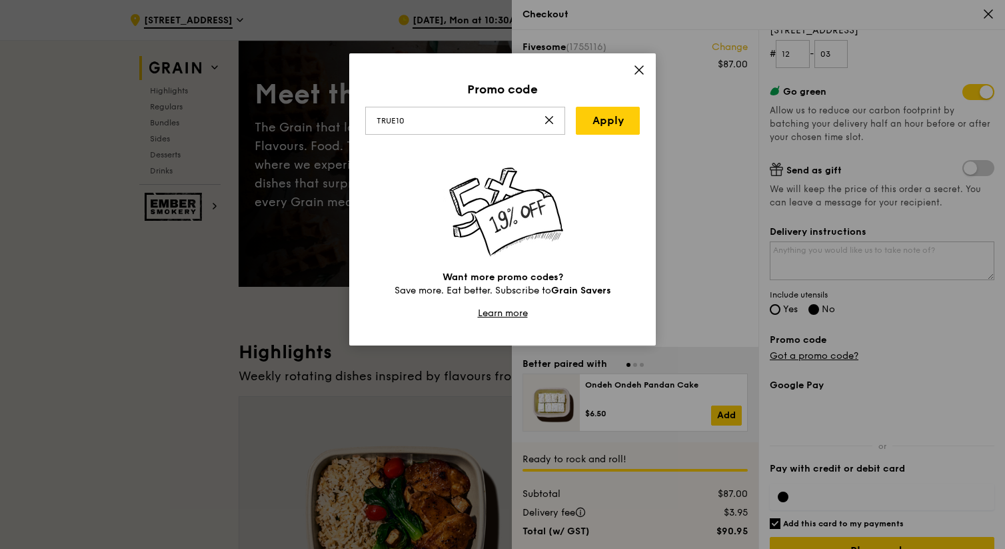
type input "TRUE10"
click at [595, 95] on div "Promo code" at bounding box center [502, 89] width 275 height 19
click at [595, 119] on link "Apply" at bounding box center [608, 121] width 64 height 28
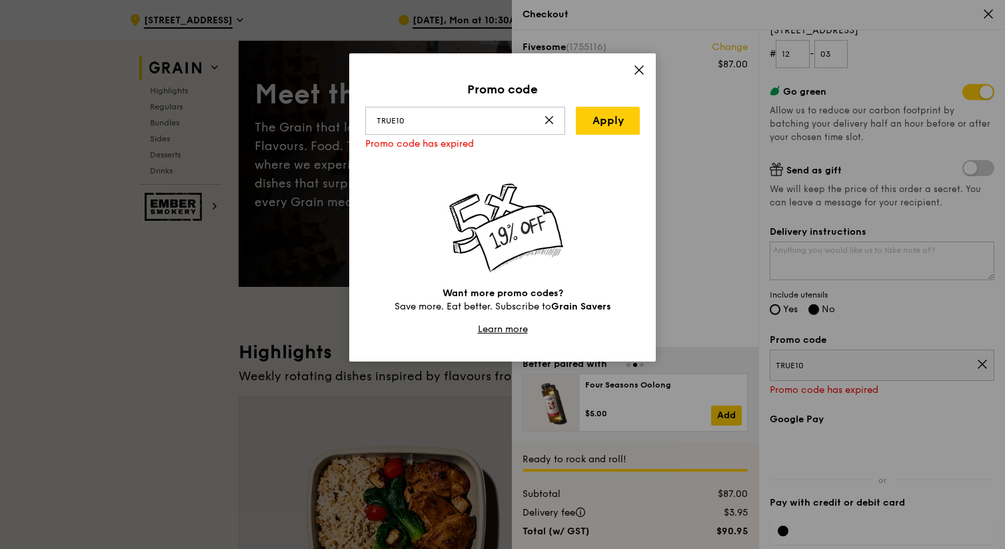
click at [645, 71] on icon at bounding box center [639, 70] width 12 height 12
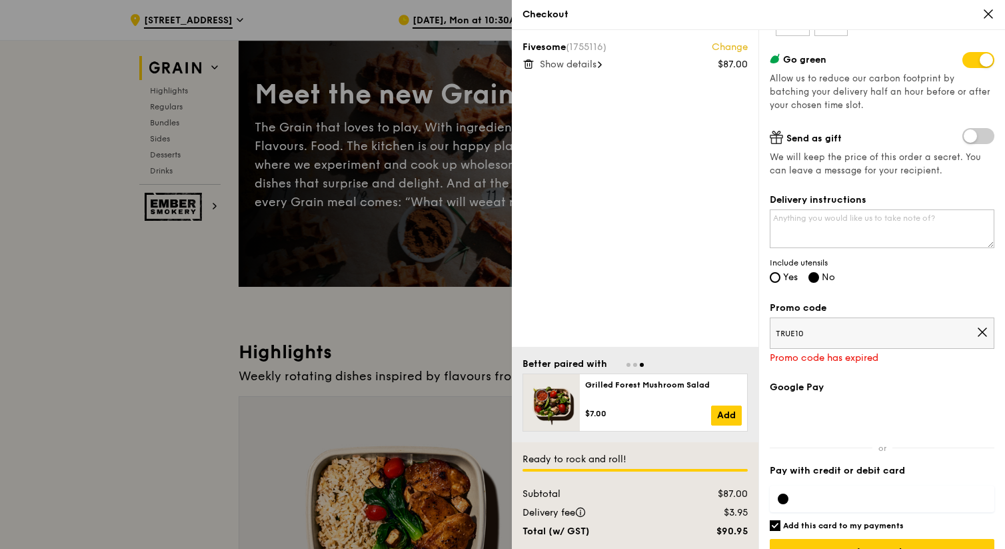
scroll to position [253, 0]
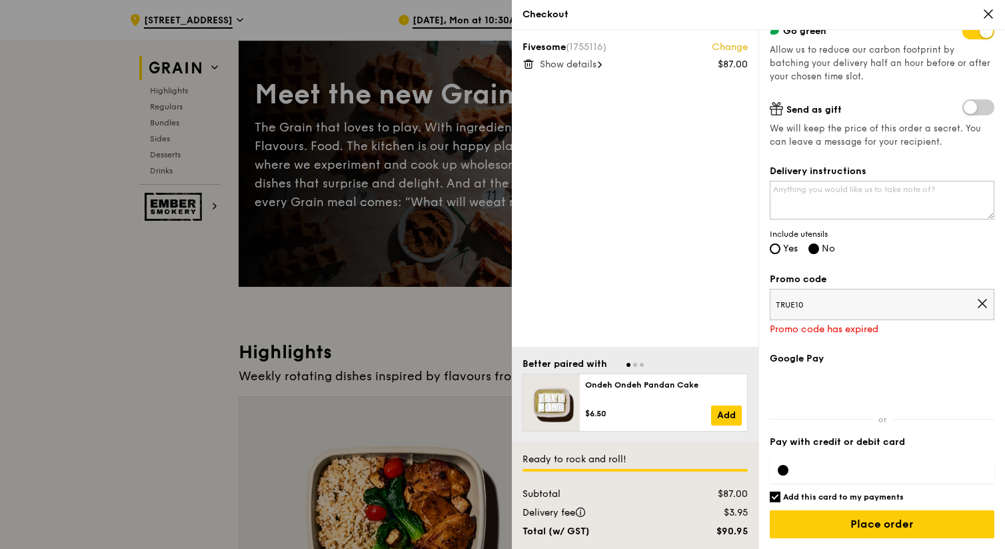
click at [701, 299] on icon at bounding box center [982, 303] width 12 height 12
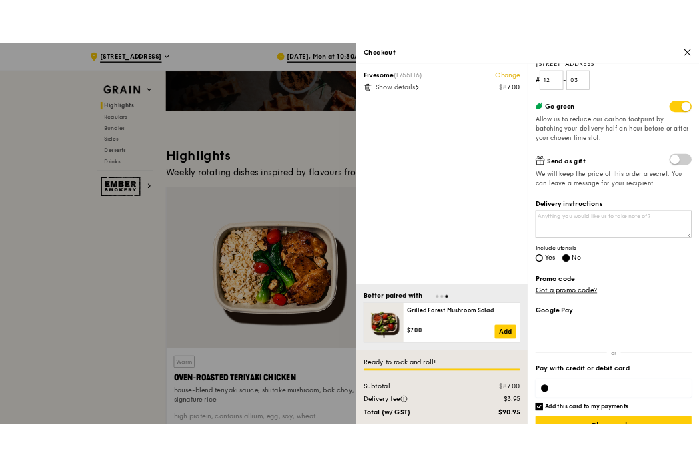
scroll to position [219, 0]
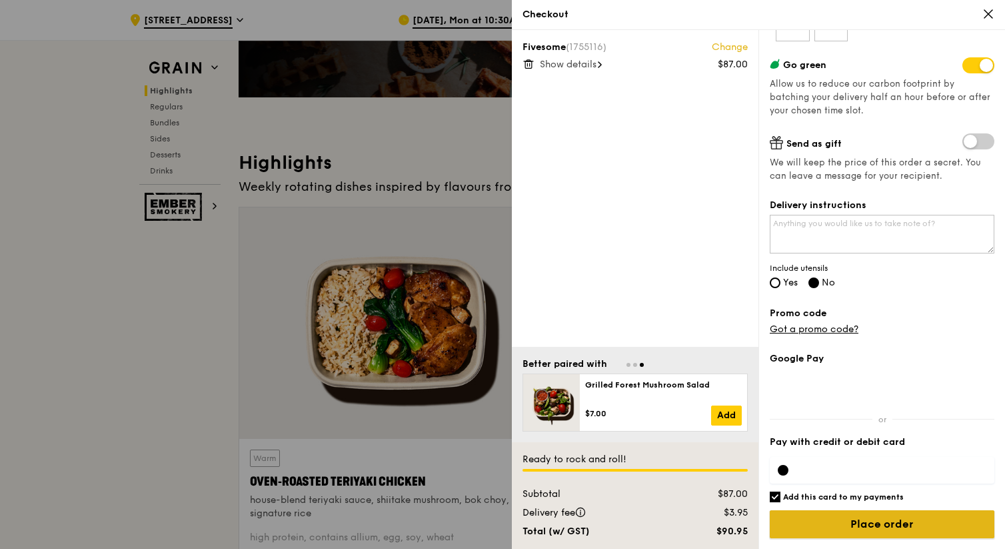
click at [701, 466] on input "Place order" at bounding box center [882, 524] width 225 height 28
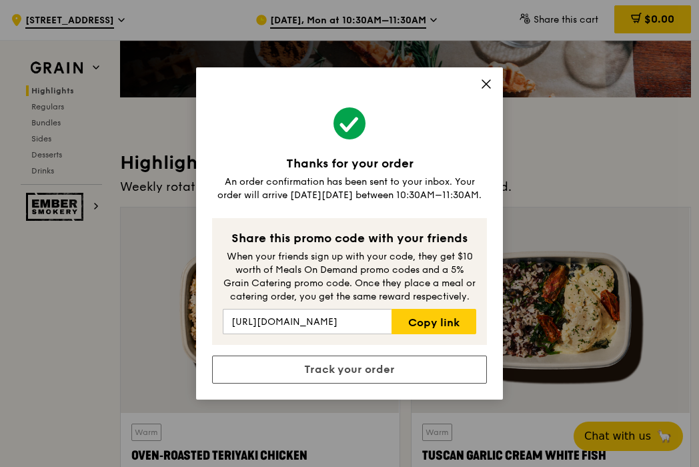
click at [496, 79] on div "Thanks for your order An order confirmation has been sent to your inbox. Your o…" at bounding box center [349, 233] width 307 height 332
click at [493, 82] on div "Thanks for your order An order confirmation has been sent to your inbox. Your o…" at bounding box center [349, 233] width 307 height 332
click at [486, 80] on icon at bounding box center [486, 84] width 12 height 12
